Goal: Information Seeking & Learning: Learn about a topic

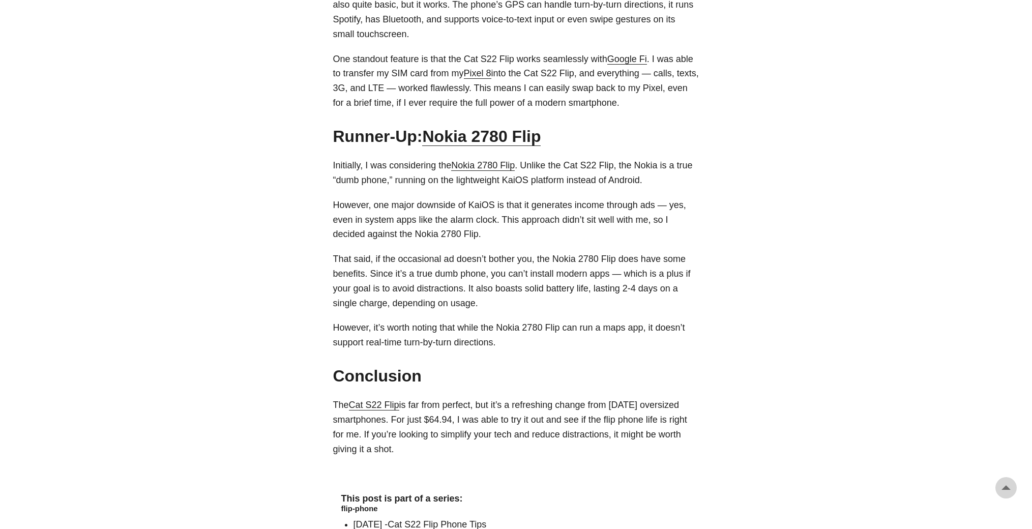
scroll to position [962, 0]
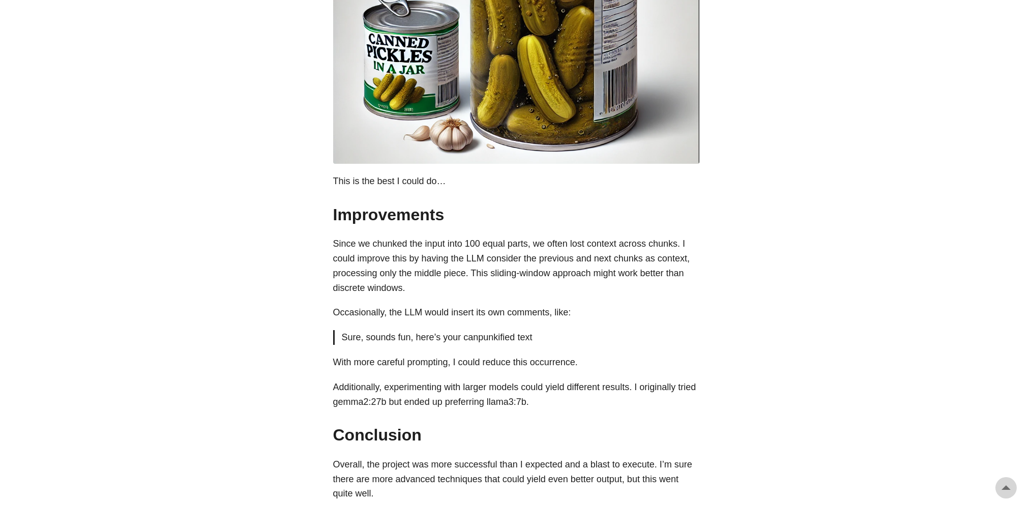
scroll to position [2521, 0]
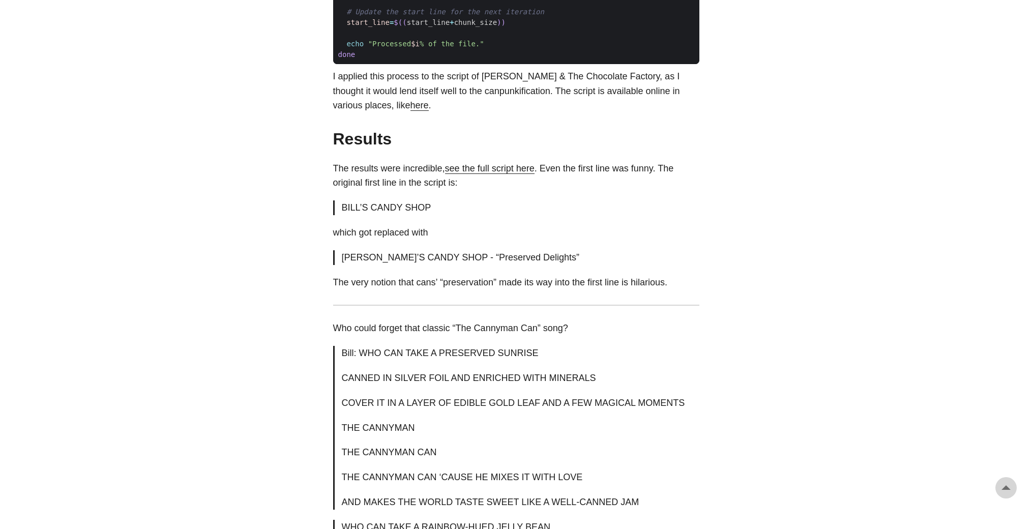
scroll to position [1235, 0]
click at [513, 175] on link "see the full script here" at bounding box center [490, 170] width 90 height 10
